Goal: Task Accomplishment & Management: Manage account settings

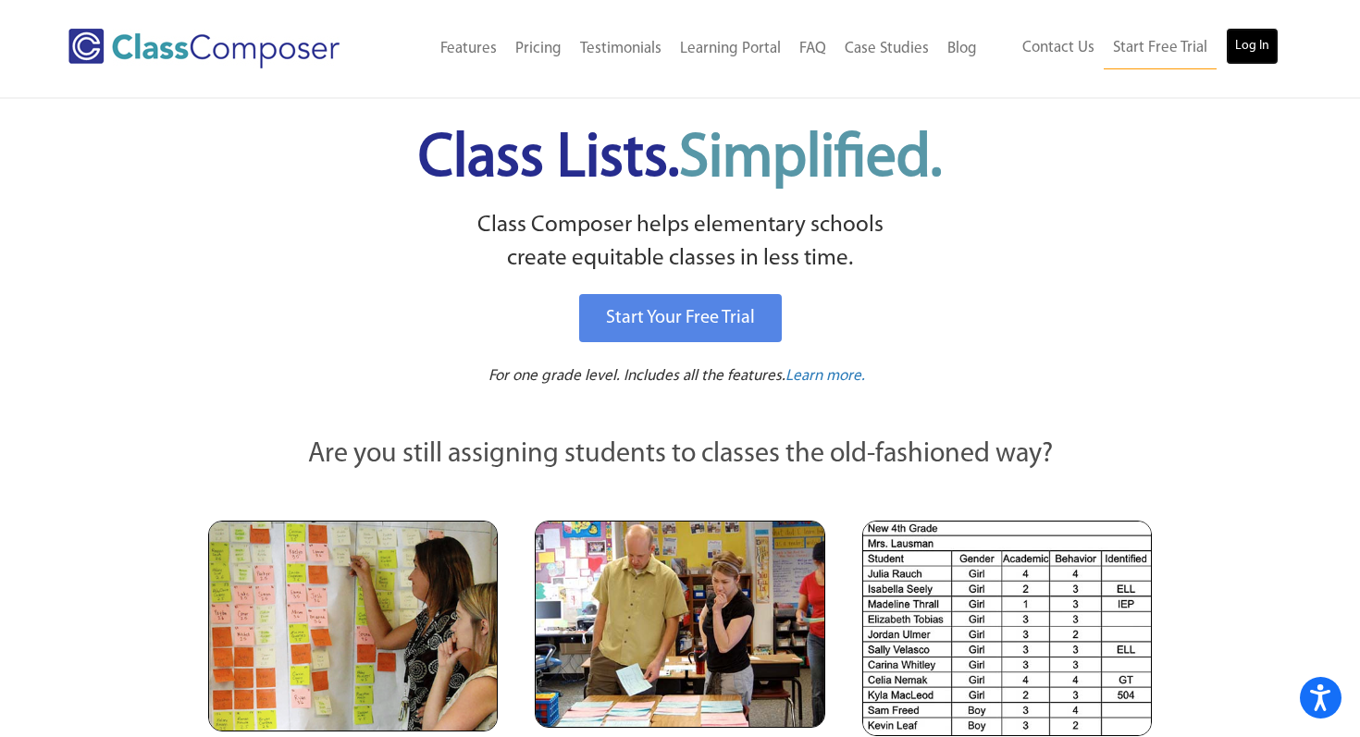
click at [1246, 43] on link "Log In" at bounding box center [1252, 46] width 53 height 37
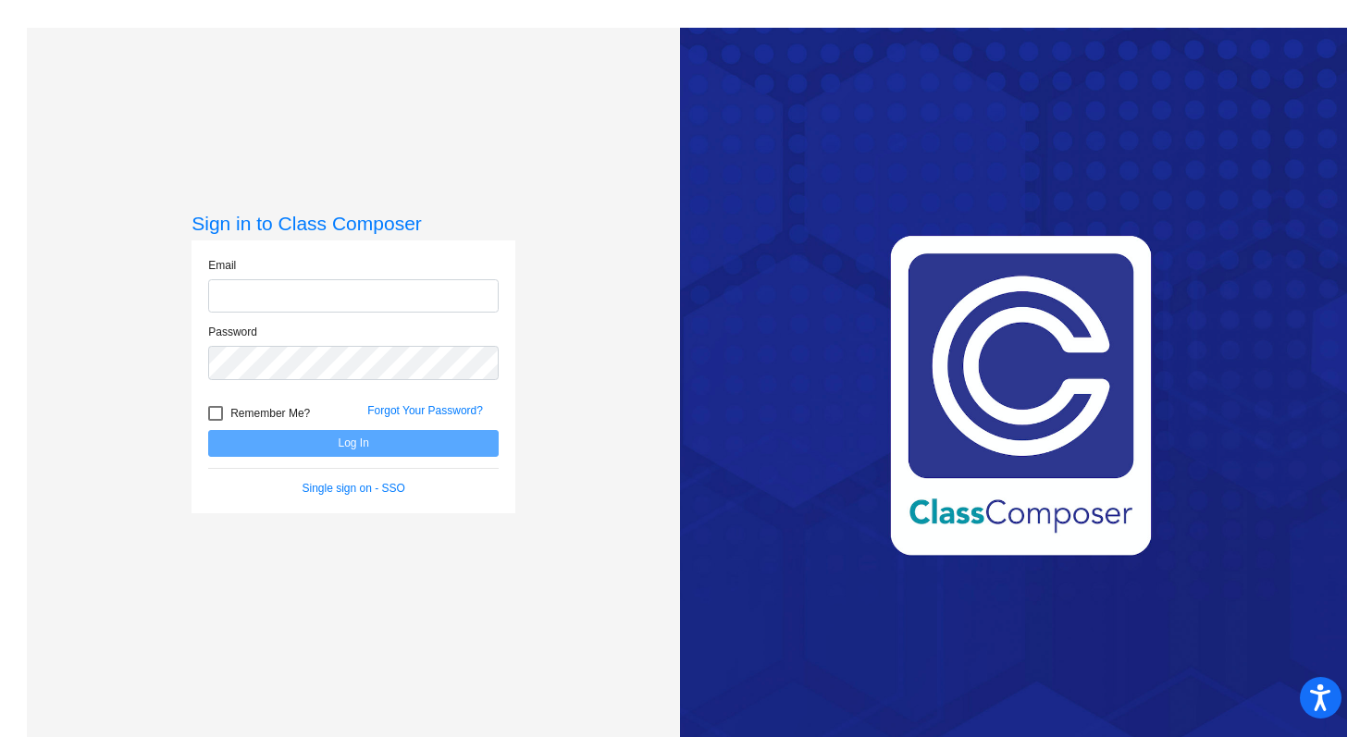
type input "[EMAIL_ADDRESS][DOMAIN_NAME]"
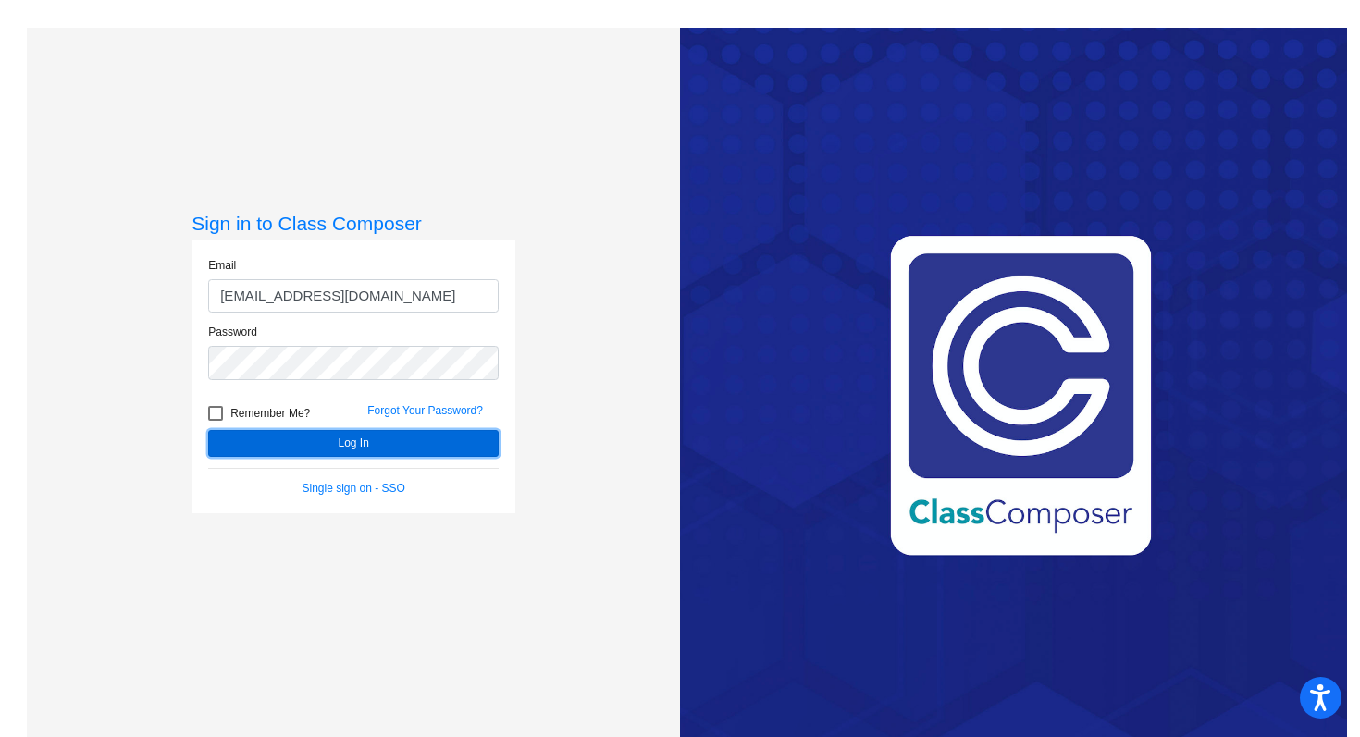
click at [322, 431] on button "Log In" at bounding box center [353, 443] width 290 height 27
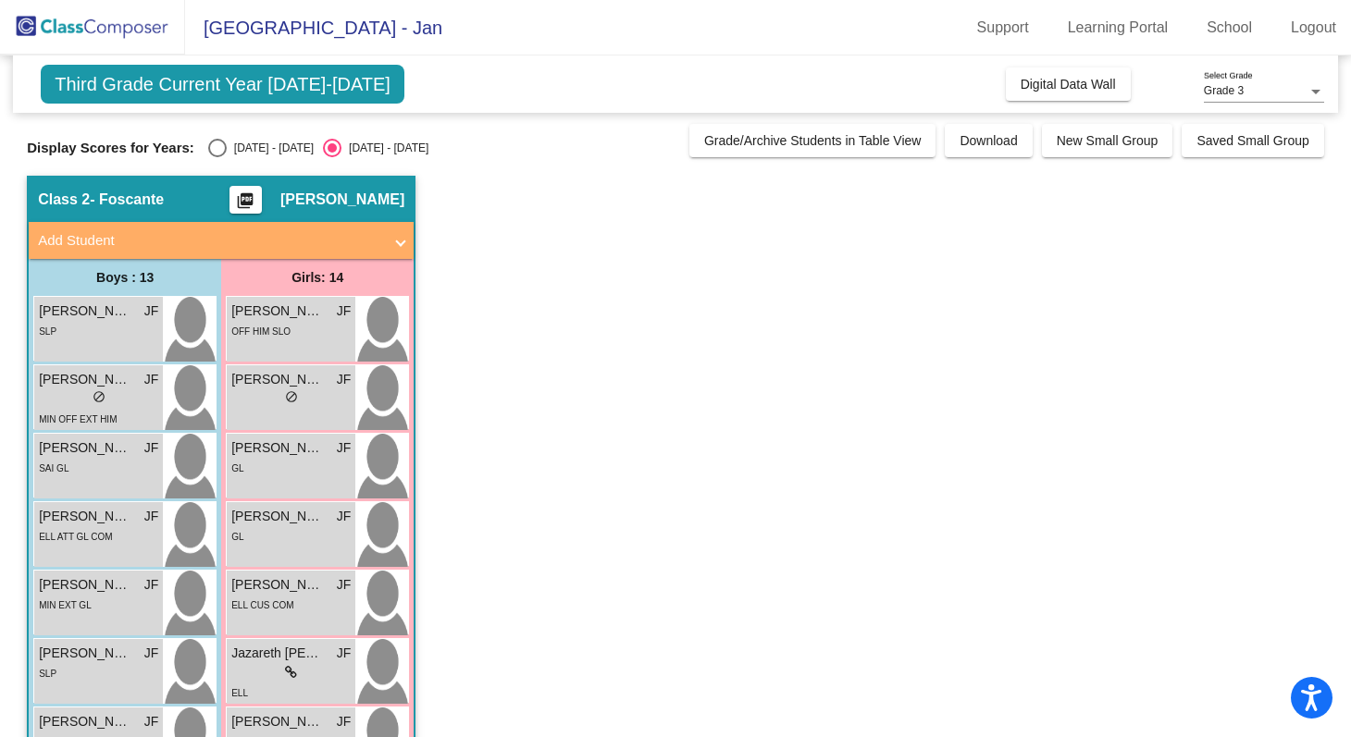
click at [255, 96] on span "Third Grade Current Year [DATE]-[DATE]" at bounding box center [223, 84] width 364 height 39
click at [218, 147] on div "Select an option" at bounding box center [217, 148] width 19 height 19
click at [217, 157] on input "[DATE] - [DATE]" at bounding box center [216, 157] width 1 height 1
radio input "true"
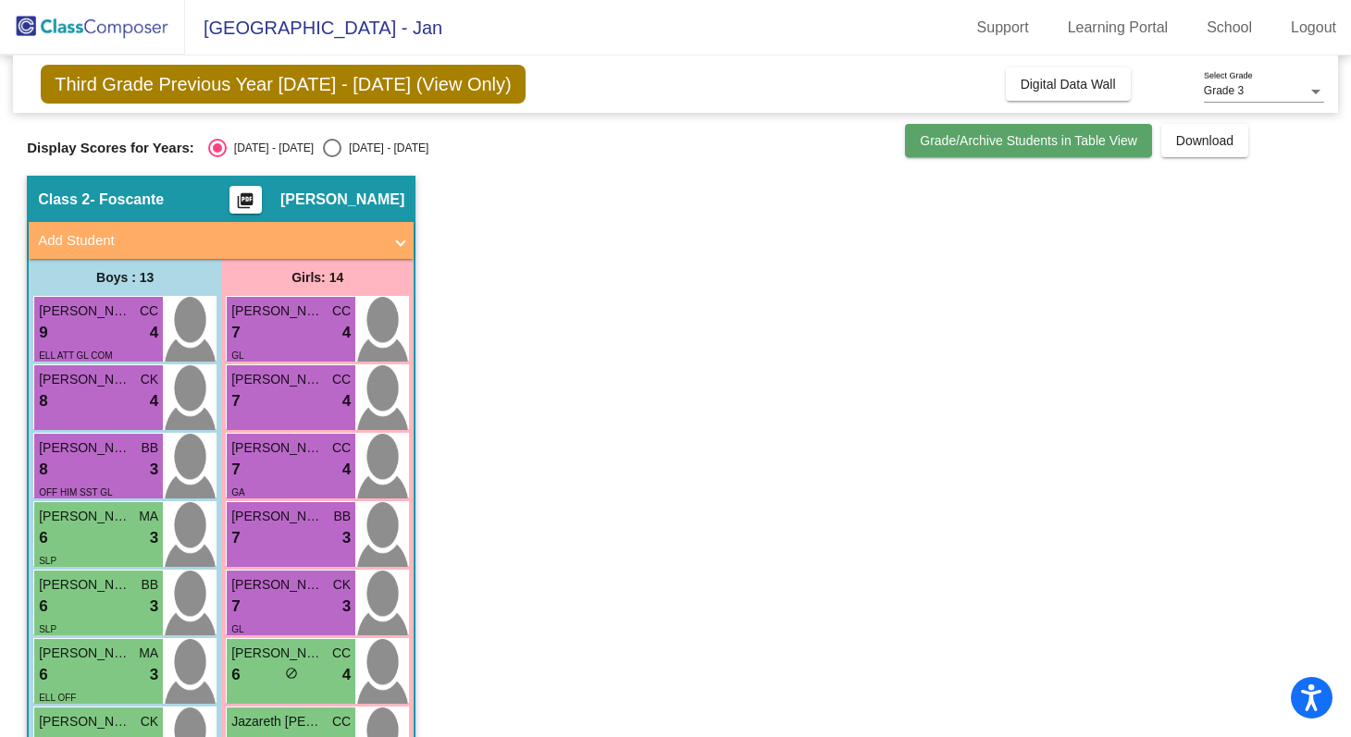
click at [994, 144] on span "Grade/Archive Students in Table View" at bounding box center [1028, 140] width 217 height 15
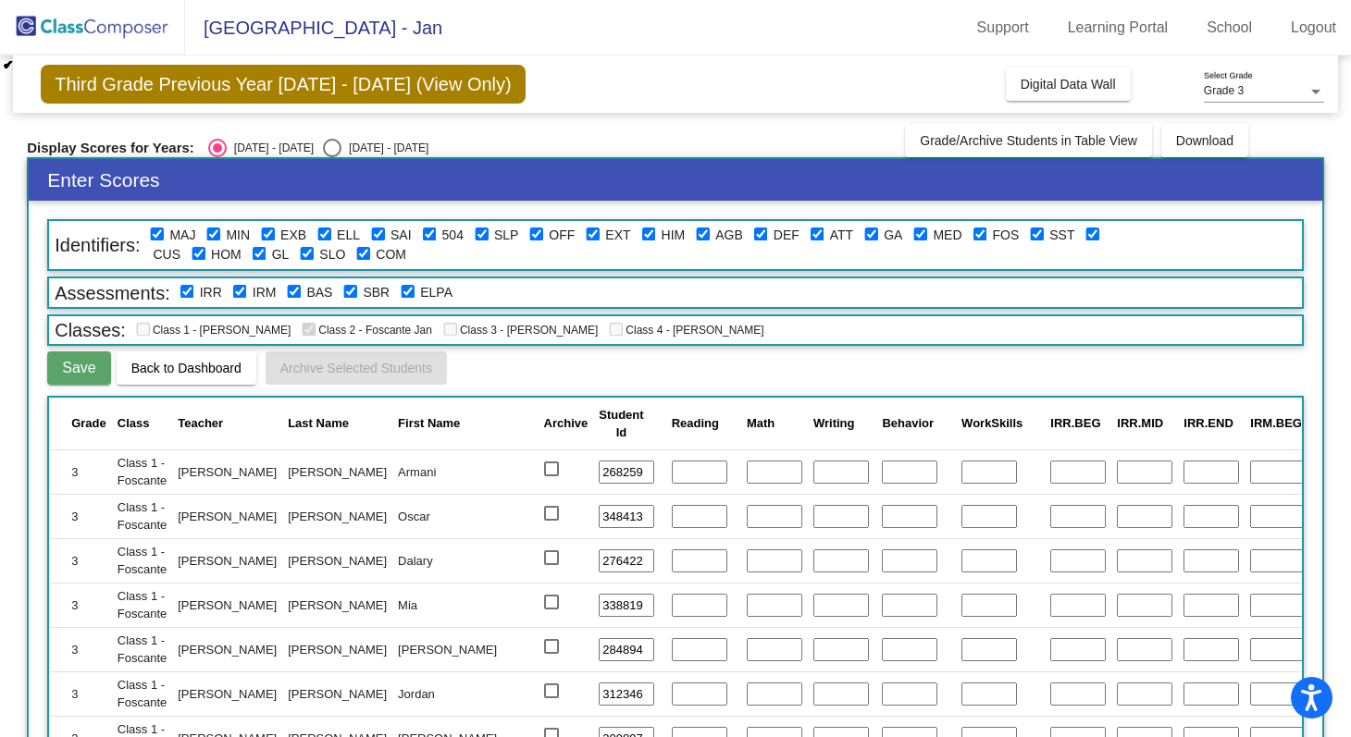
click at [116, 33] on img at bounding box center [92, 27] width 185 height 55
click at [344, 37] on span "[GEOGRAPHIC_DATA] - Jan" at bounding box center [313, 28] width 257 height 30
click at [1218, 21] on link "School" at bounding box center [1228, 28] width 75 height 30
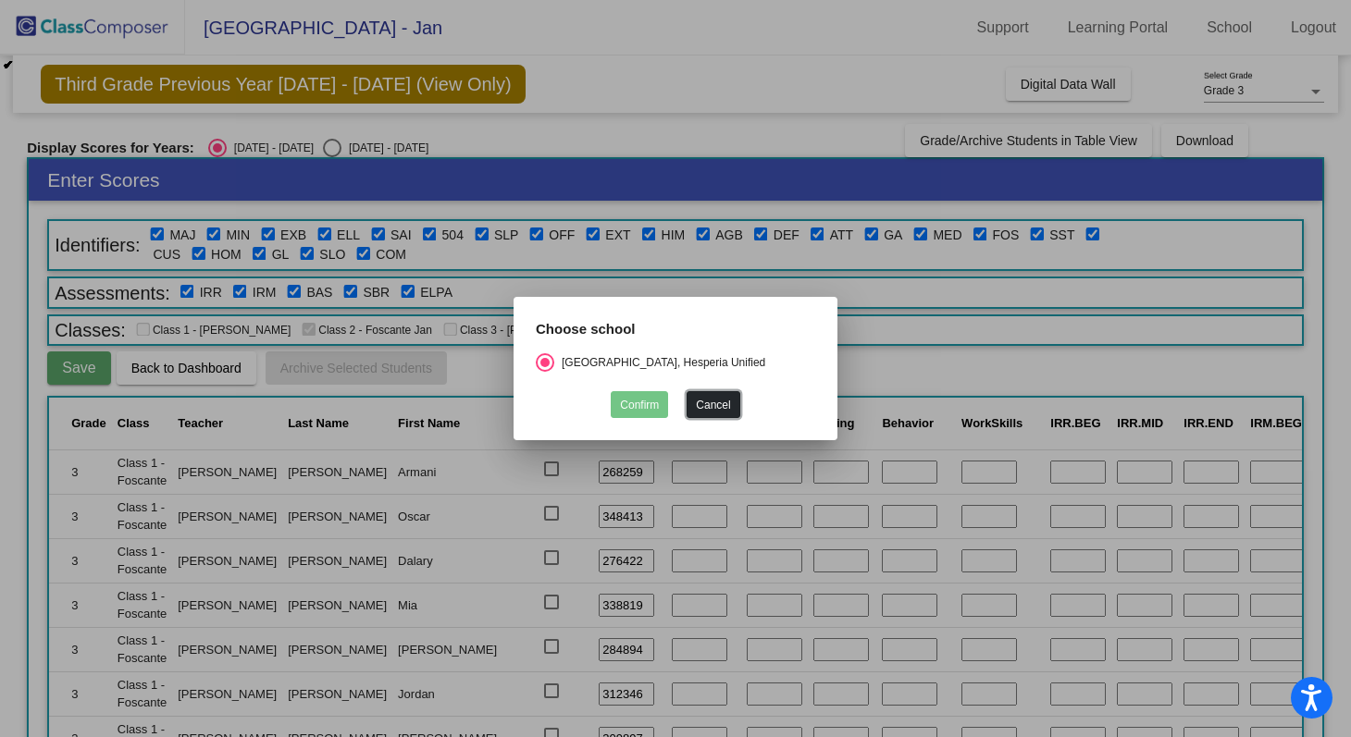
click at [719, 400] on button "Cancel" at bounding box center [712, 404] width 53 height 27
